Goal: Browse casually

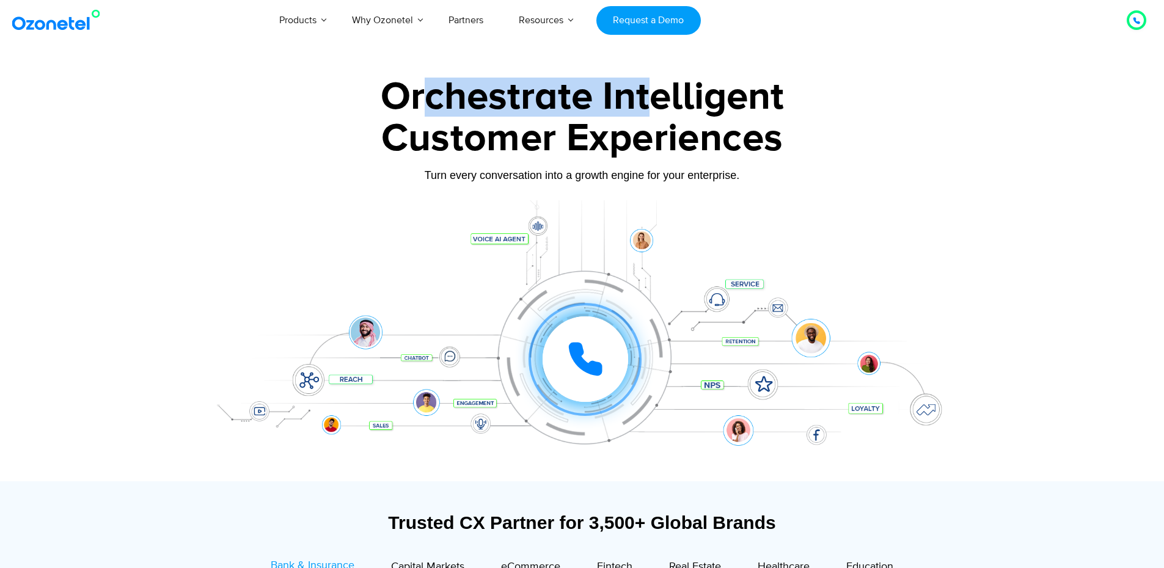
drag, startPoint x: 426, startPoint y: 93, endPoint x: 669, endPoint y: 109, distance: 243.6
click at [669, 109] on div "Orchestrate Intelligent" at bounding box center [582, 97] width 764 height 39
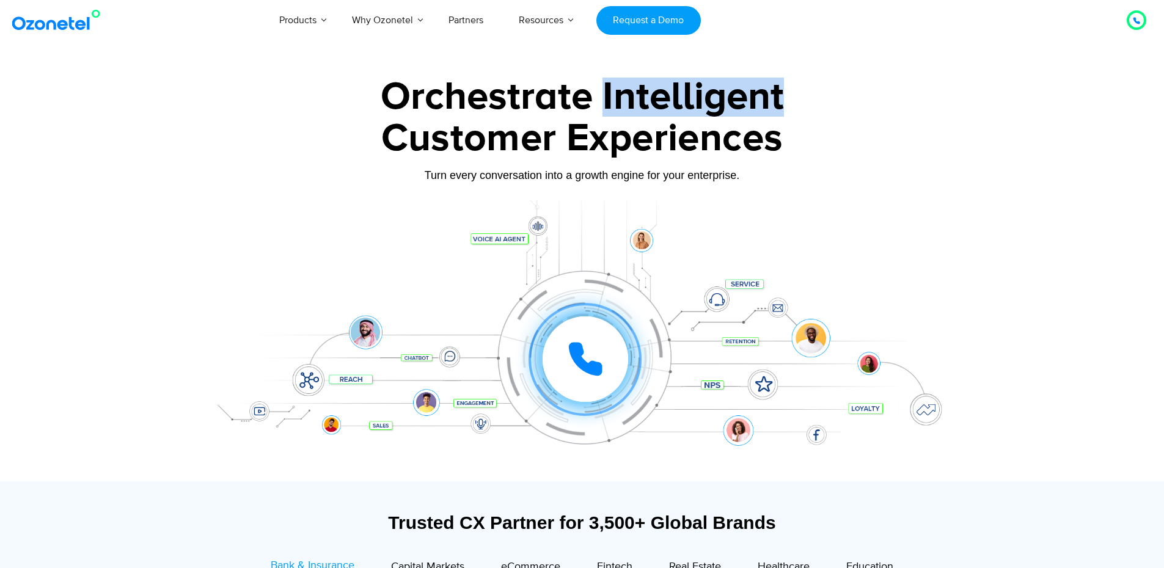
click at [669, 109] on div "Orchestrate Intelligent" at bounding box center [582, 97] width 764 height 39
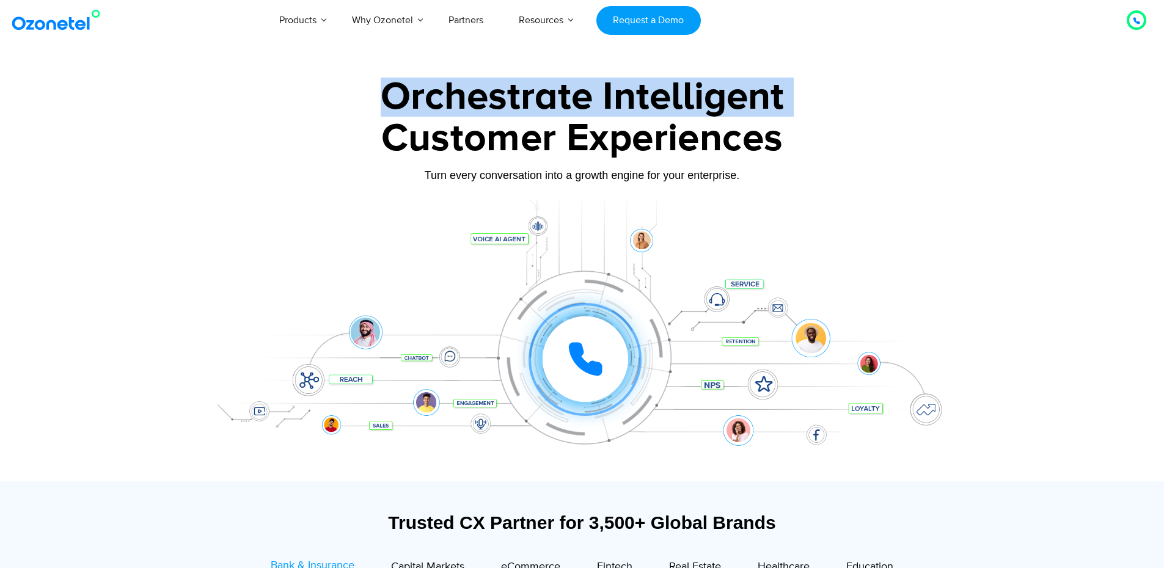
click at [669, 109] on div "Orchestrate Intelligent" at bounding box center [582, 97] width 764 height 39
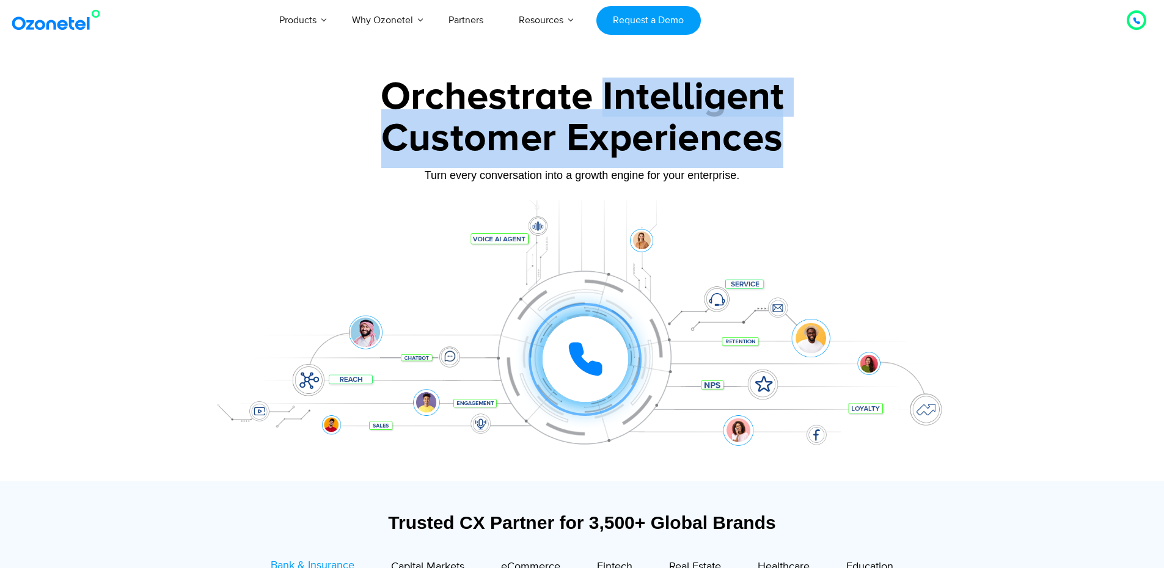
drag, startPoint x: 669, startPoint y: 109, endPoint x: 688, endPoint y: 114, distance: 19.1
click at [688, 114] on div "Orchestrate Intelligent Customer Experiences Turn every conversation into a gro…" at bounding box center [582, 280] width 764 height 404
